Goal: Information Seeking & Learning: Learn about a topic

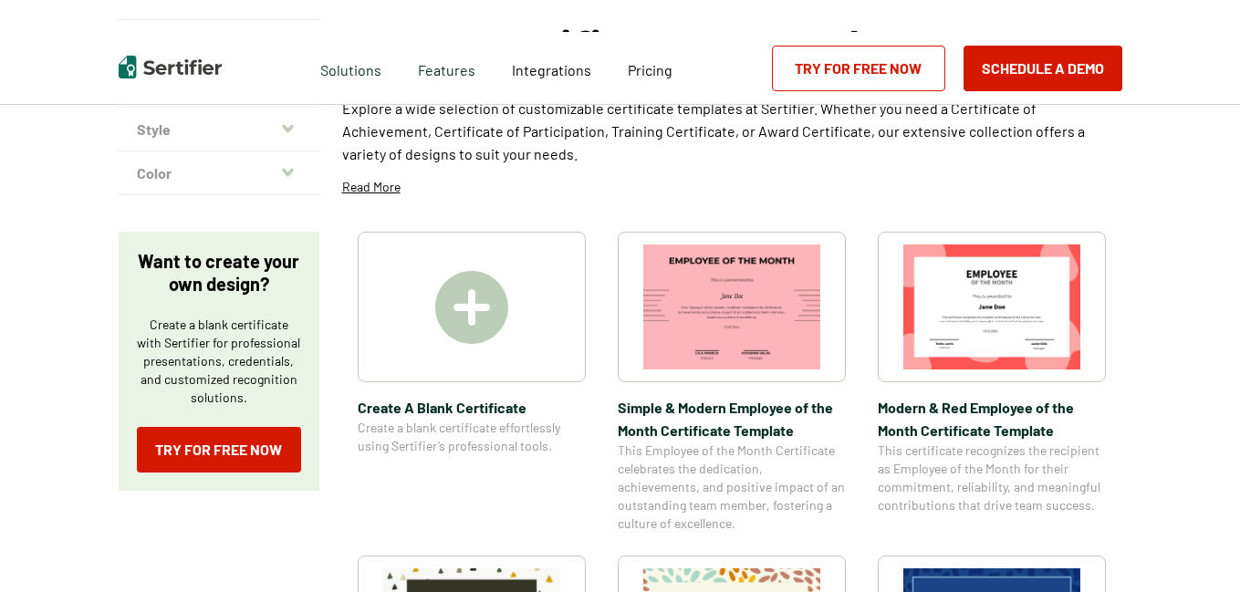
scroll to position [226, 0]
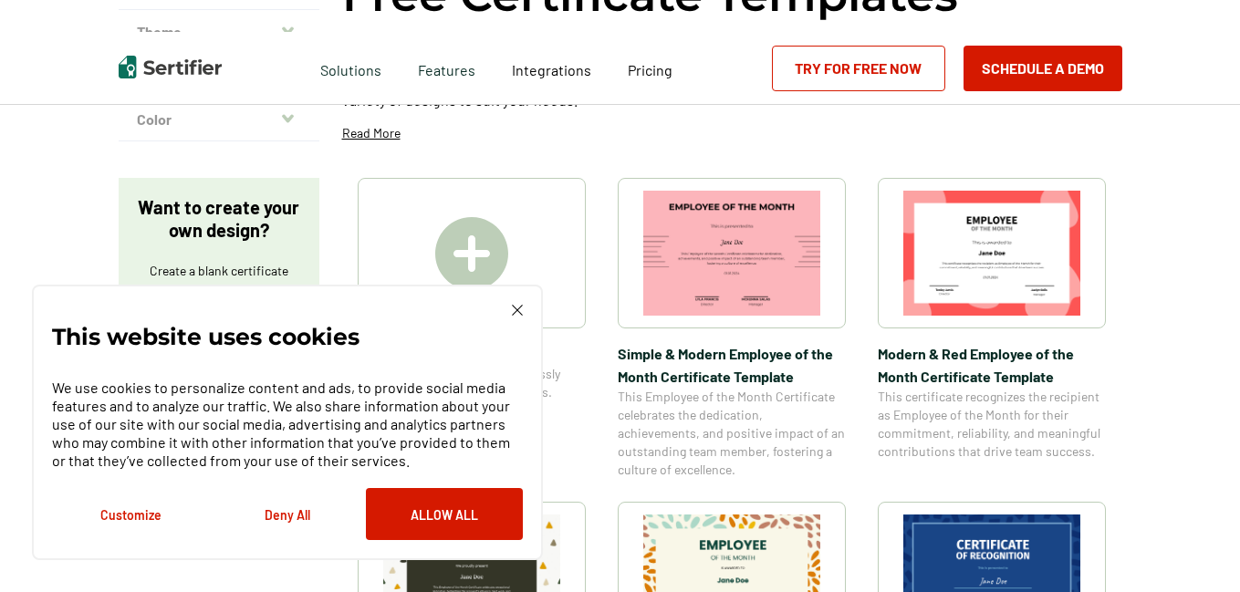
click at [515, 311] on img at bounding box center [517, 310] width 11 height 11
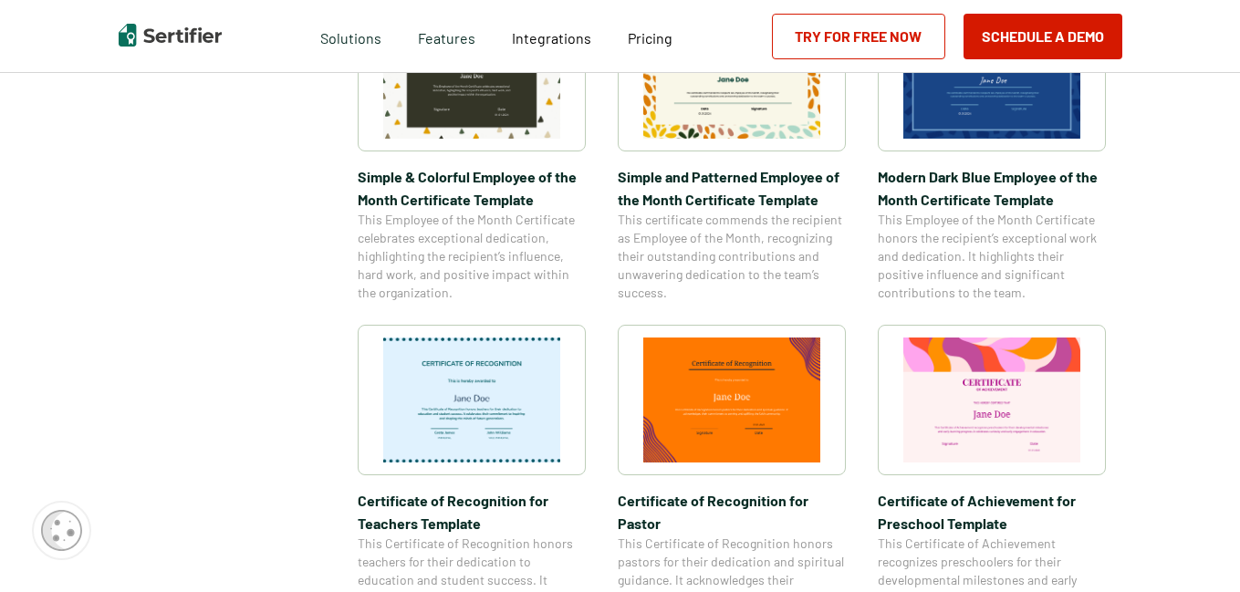
scroll to position [772, 0]
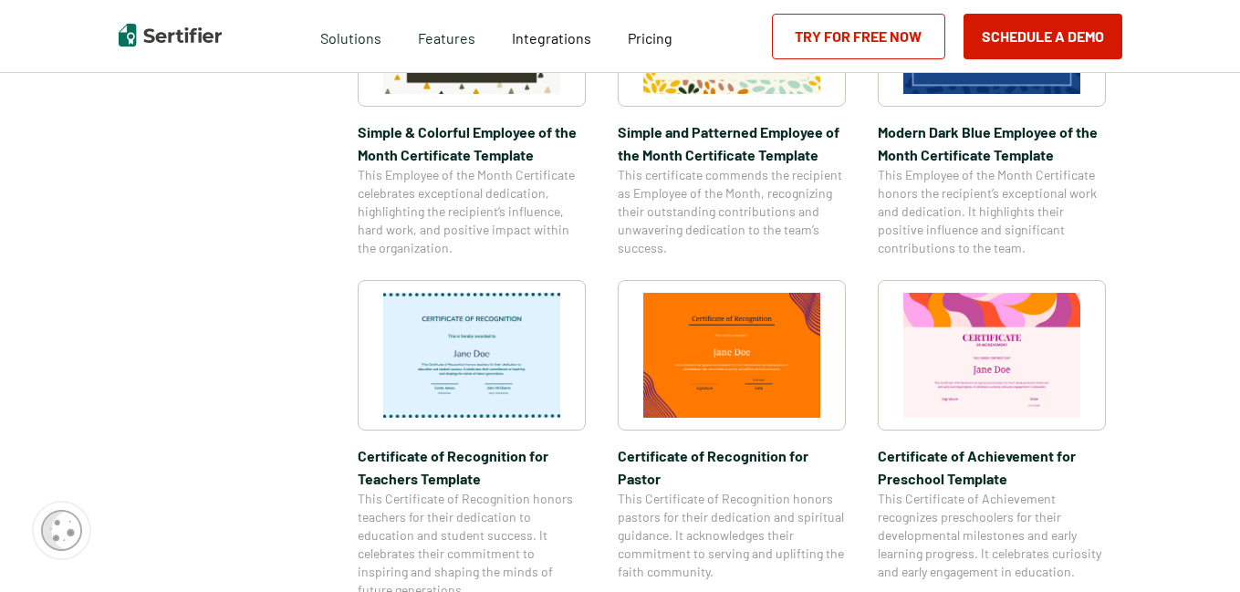
click at [459, 352] on img at bounding box center [471, 355] width 177 height 125
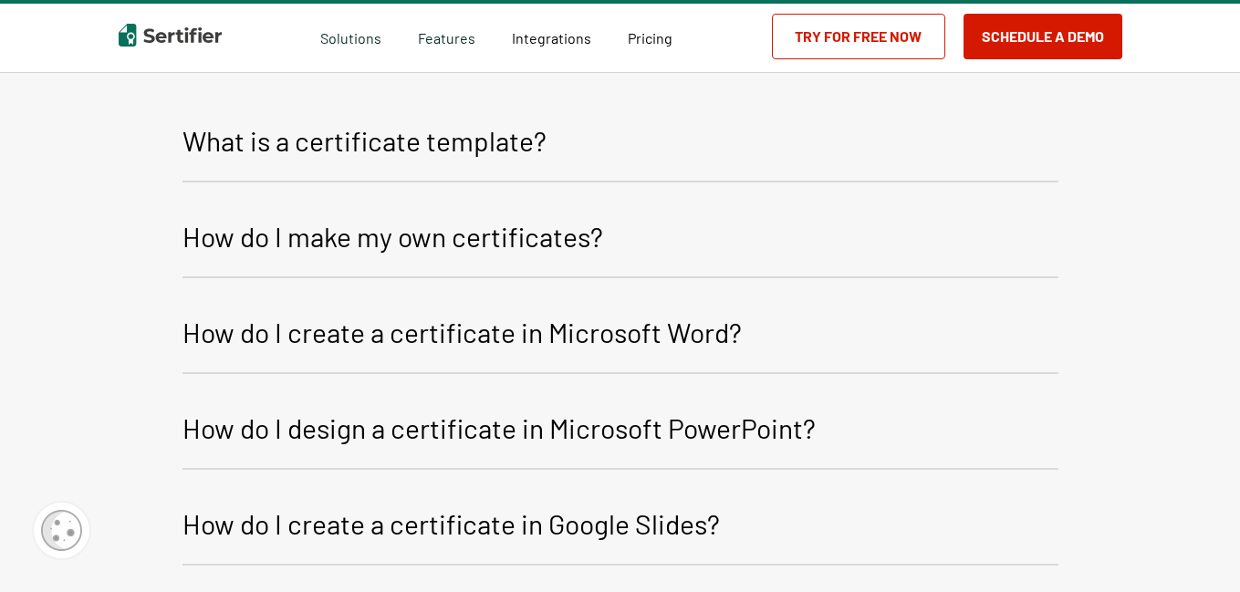
scroll to position [2216, 0]
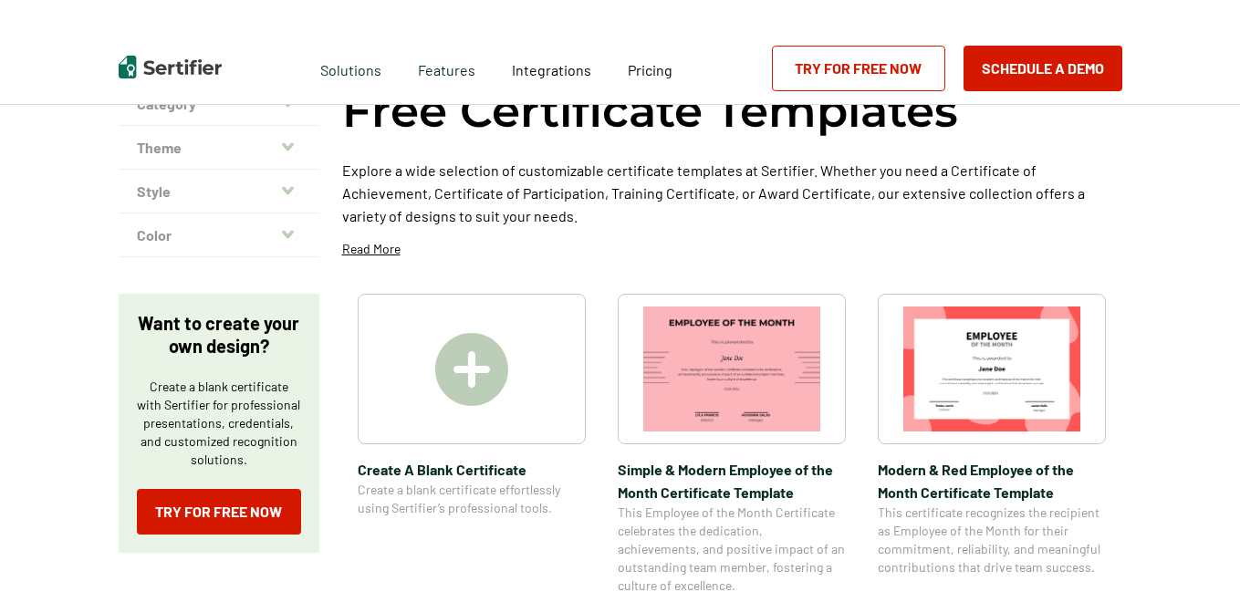
scroll to position [110, 0]
click at [466, 379] on img at bounding box center [471, 369] width 73 height 73
